Goal: Information Seeking & Learning: Learn about a topic

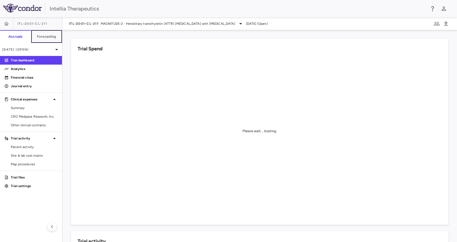
click at [56, 37] on h6 "Forecasting" at bounding box center [46, 36] width 19 height 5
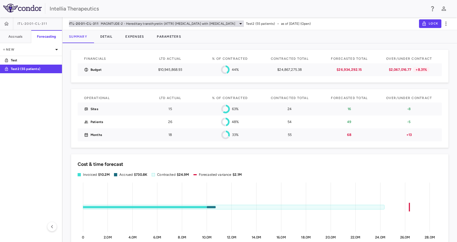
click at [115, 22] on span "MAGNITUDE-2 - Hereditary transthyretin (ATTR) [MEDICAL_DATA] with [MEDICAL_DATA]" at bounding box center [168, 23] width 135 height 5
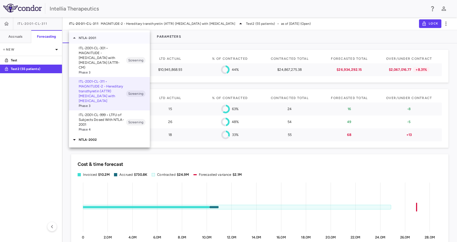
click at [74, 37] on icon at bounding box center [74, 37] width 3 height 1
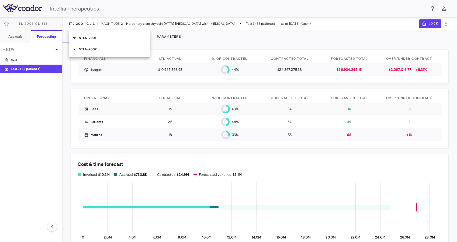
click at [77, 50] on icon at bounding box center [74, 49] width 6 height 6
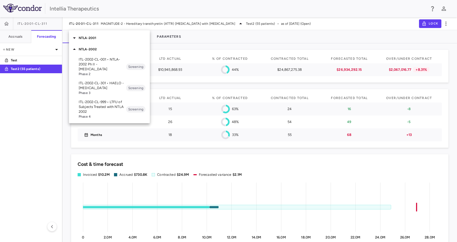
click at [114, 86] on p "ITL-2002-CL-301 • HAELO - [MEDICAL_DATA]" at bounding box center [102, 86] width 47 height 10
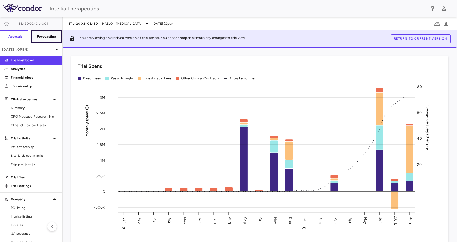
click at [40, 35] on h6 "Forecasting" at bounding box center [46, 36] width 19 height 5
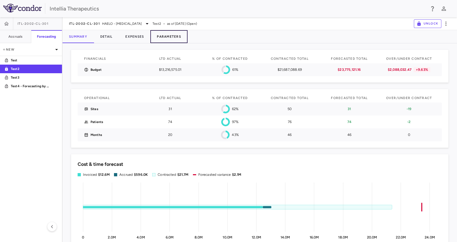
click at [179, 37] on button "Parameters" at bounding box center [168, 36] width 37 height 13
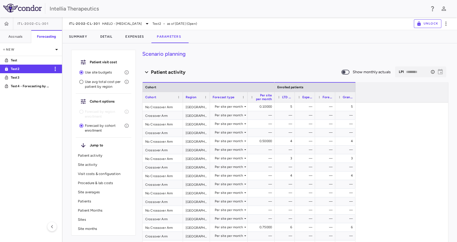
click at [22, 70] on p "Test2" at bounding box center [31, 69] width 40 height 5
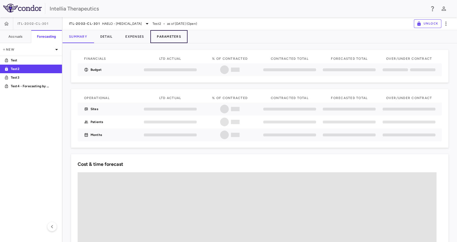
click at [174, 40] on button "Parameters" at bounding box center [168, 36] width 37 height 13
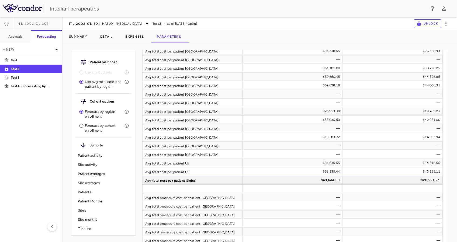
scroll to position [390, 0]
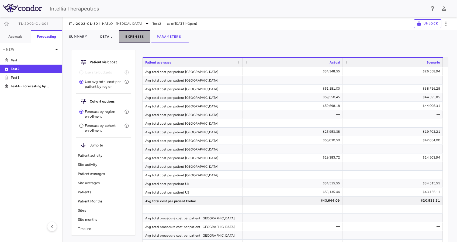
click at [128, 33] on button "Expenses" at bounding box center [135, 36] width 32 height 13
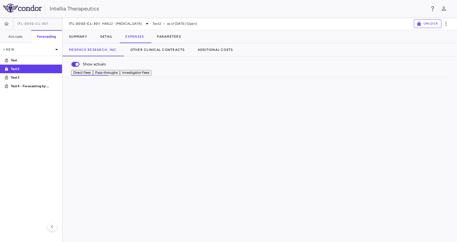
click at [120, 75] on button "Pass-throughs" at bounding box center [106, 73] width 27 height 6
drag, startPoint x: 146, startPoint y: 100, endPoint x: 184, endPoint y: 99, distance: 38.3
click at [184, 97] on div at bounding box center [185, 87] width 2 height 19
click at [91, 76] on button "Direct Fees" at bounding box center [82, 73] width 22 height 6
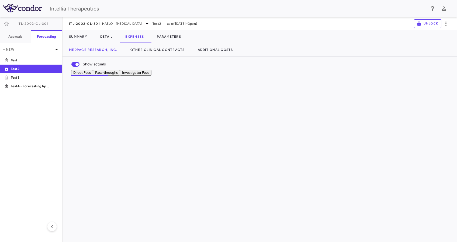
drag, startPoint x: 146, startPoint y: 94, endPoint x: 217, endPoint y: 94, distance: 70.6
click at [217, 94] on div at bounding box center [217, 87] width 2 height 19
click at [226, 50] on button "Additional Costs" at bounding box center [215, 49] width 48 height 13
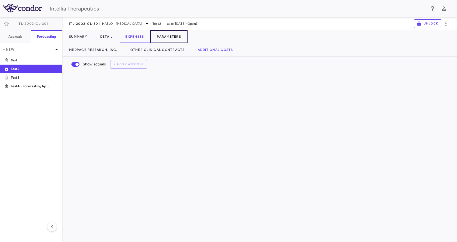
click at [175, 36] on button "Parameters" at bounding box center [168, 36] width 37 height 13
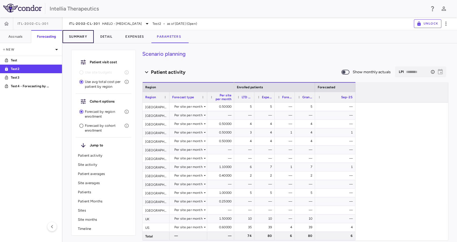
click at [78, 41] on button "Summary" at bounding box center [78, 36] width 31 height 13
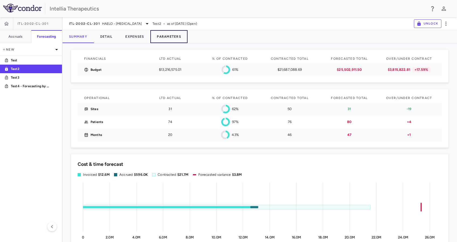
click at [188, 37] on button "Parameters" at bounding box center [168, 36] width 37 height 13
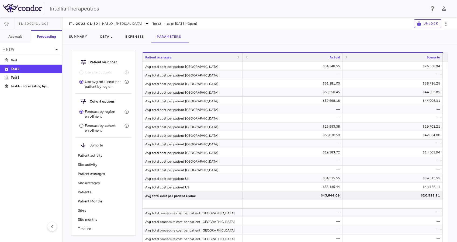
click at [92, 201] on p "Patient Months" at bounding box center [103, 201] width 51 height 5
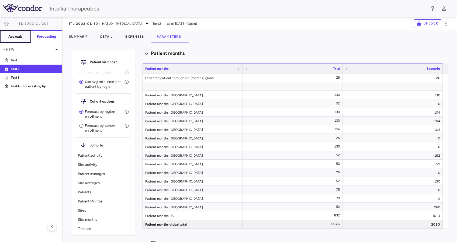
click at [6, 38] on button "Accruals" at bounding box center [15, 36] width 31 height 13
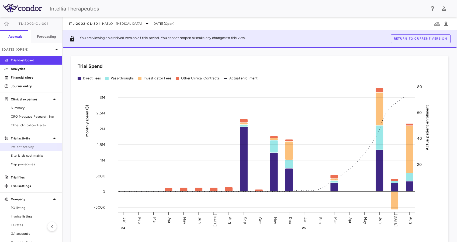
click at [25, 147] on span "Patient activity" at bounding box center [34, 147] width 47 height 5
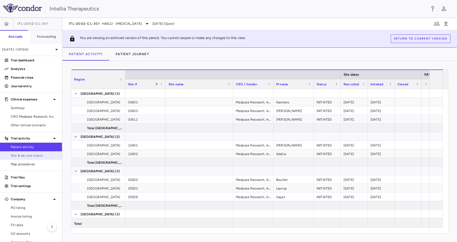
click at [24, 156] on span "Site & lab cost matrix" at bounding box center [34, 155] width 47 height 5
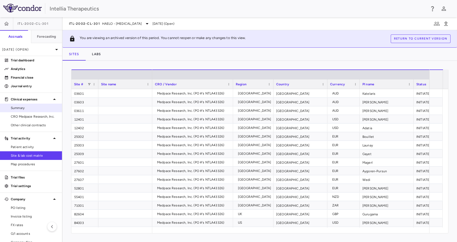
click at [32, 108] on span "Summary" at bounding box center [34, 108] width 47 height 5
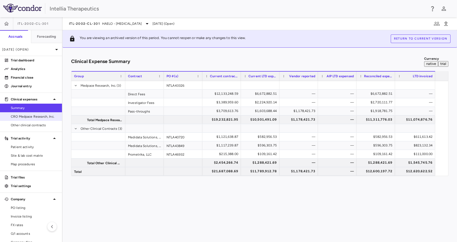
click at [36, 116] on span "CRO Medpace Research, Inc." at bounding box center [34, 116] width 47 height 5
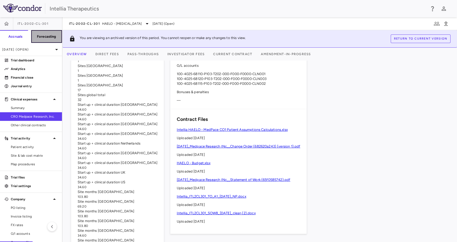
click at [44, 41] on button "Forecasting" at bounding box center [46, 36] width 31 height 13
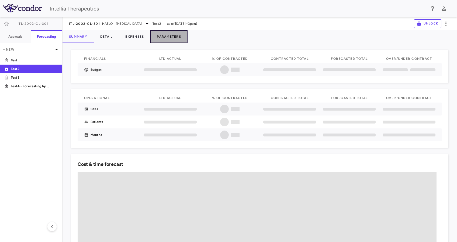
click at [172, 37] on button "Parameters" at bounding box center [168, 36] width 37 height 13
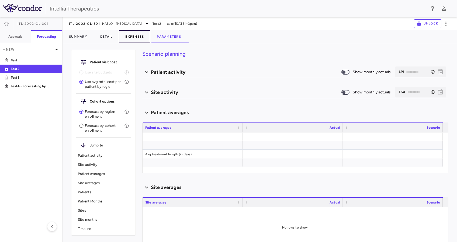
click at [140, 34] on button "Expenses" at bounding box center [135, 36] width 32 height 13
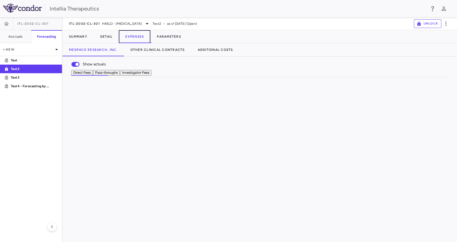
scroll to position [0, 775]
click at [152, 74] on button "Investigator Fees" at bounding box center [136, 73] width 32 height 6
click at [75, 147] on span at bounding box center [75, 142] width 3 height 9
click at [77, 197] on span at bounding box center [75, 195] width 3 height 3
click at [74, 206] on span at bounding box center [75, 204] width 3 height 3
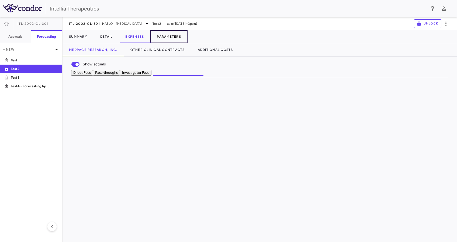
click at [180, 38] on button "Parameters" at bounding box center [168, 36] width 37 height 13
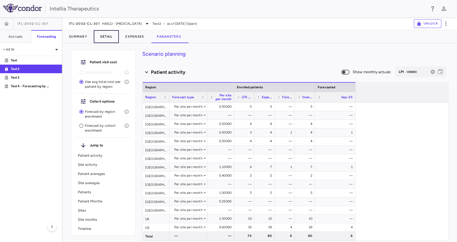
click at [94, 31] on button "Detail" at bounding box center [106, 36] width 25 height 13
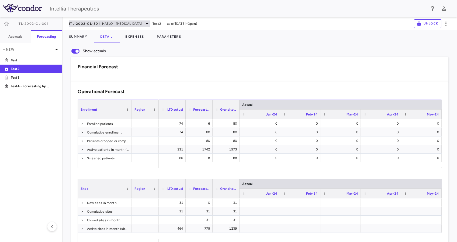
click at [81, 24] on span "ITL-2002-CL-301" at bounding box center [84, 24] width 31 height 4
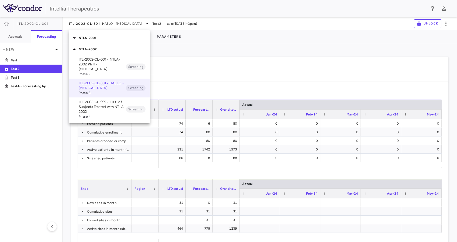
click at [74, 40] on icon at bounding box center [74, 38] width 6 height 6
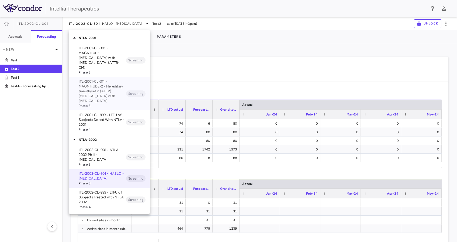
click at [110, 82] on p "ITL-2001-CL-311 • MAGNITUDE-2 - Hereditary transthyretin (ATTR) [MEDICAL_DATA] …" at bounding box center [102, 91] width 47 height 24
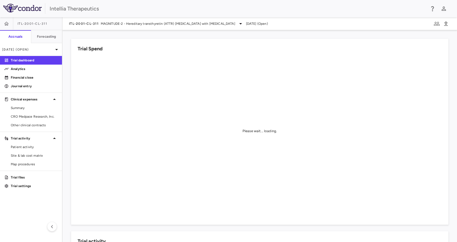
click at [101, 19] on div "ITL-2001-CL-311 MAGNITUDE-2 - Hereditary transthyretin (ATTR) [MEDICAL_DATA] wi…" at bounding box center [260, 23] width 395 height 13
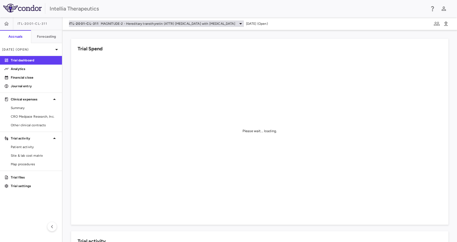
click at [101, 22] on span "MAGNITUDE-2 - Hereditary transthyretin (ATTR) [MEDICAL_DATA] with [MEDICAL_DATA]" at bounding box center [168, 23] width 135 height 5
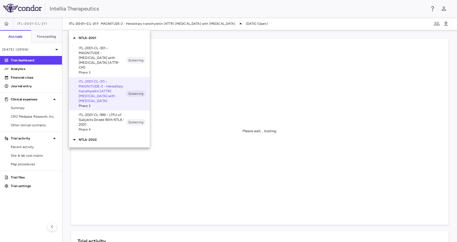
click at [107, 55] on p "ITL-2001-CL-301 • MAGNITUDE - [MEDICAL_DATA] with [MEDICAL_DATA] (ATTR-CM)" at bounding box center [102, 58] width 47 height 24
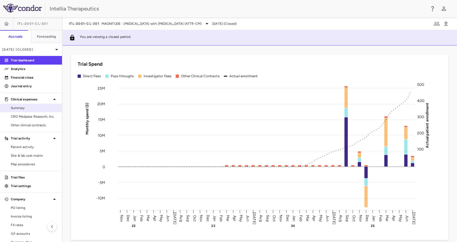
click at [25, 106] on span "Summary" at bounding box center [34, 108] width 47 height 5
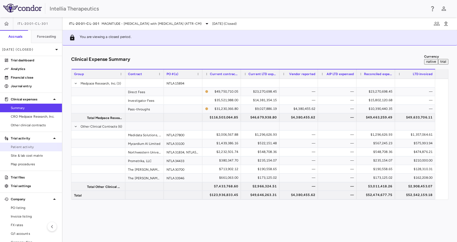
click at [24, 150] on link "Patient activity" at bounding box center [31, 147] width 62 height 8
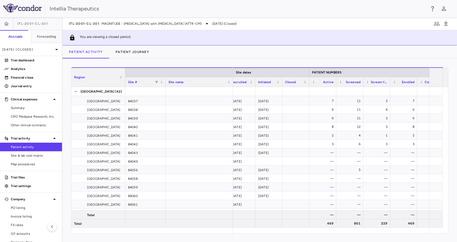
scroll to position [1722, 0]
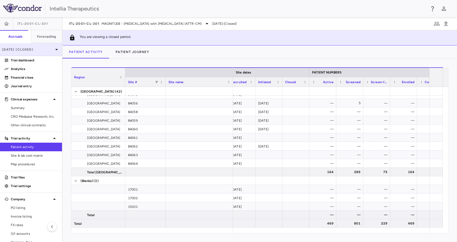
click at [36, 46] on div "[DATE] (Closed)" at bounding box center [31, 49] width 62 height 13
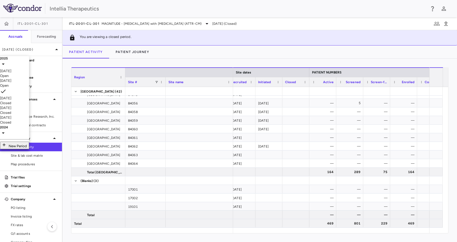
click at [38, 38] on div at bounding box center [228, 121] width 457 height 242
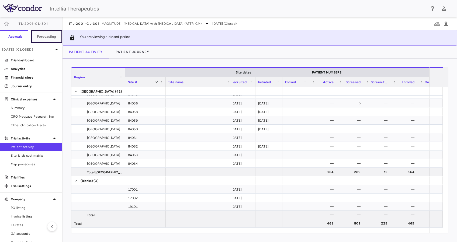
click at [46, 39] on h6 "Forecasting" at bounding box center [46, 36] width 19 height 5
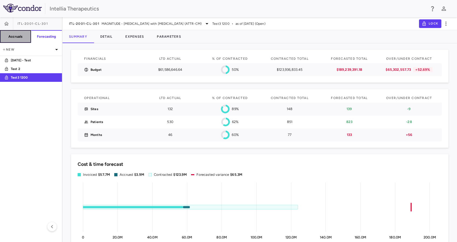
click at [19, 37] on h6 "Accruals" at bounding box center [15, 36] width 14 height 5
